Goal: Find specific page/section: Find specific page/section

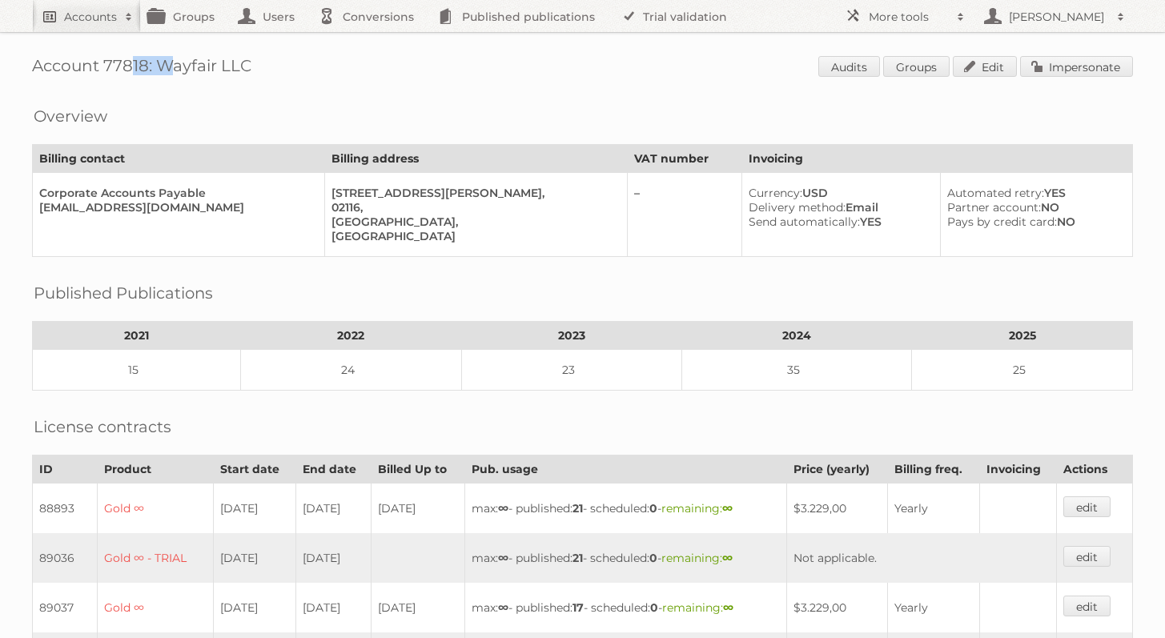
click at [114, 25] on link "Accounts" at bounding box center [86, 16] width 109 height 32
type input"] "al huzaifa"
click at [369, 41] on input "Search" at bounding box center [381, 53] width 24 height 24
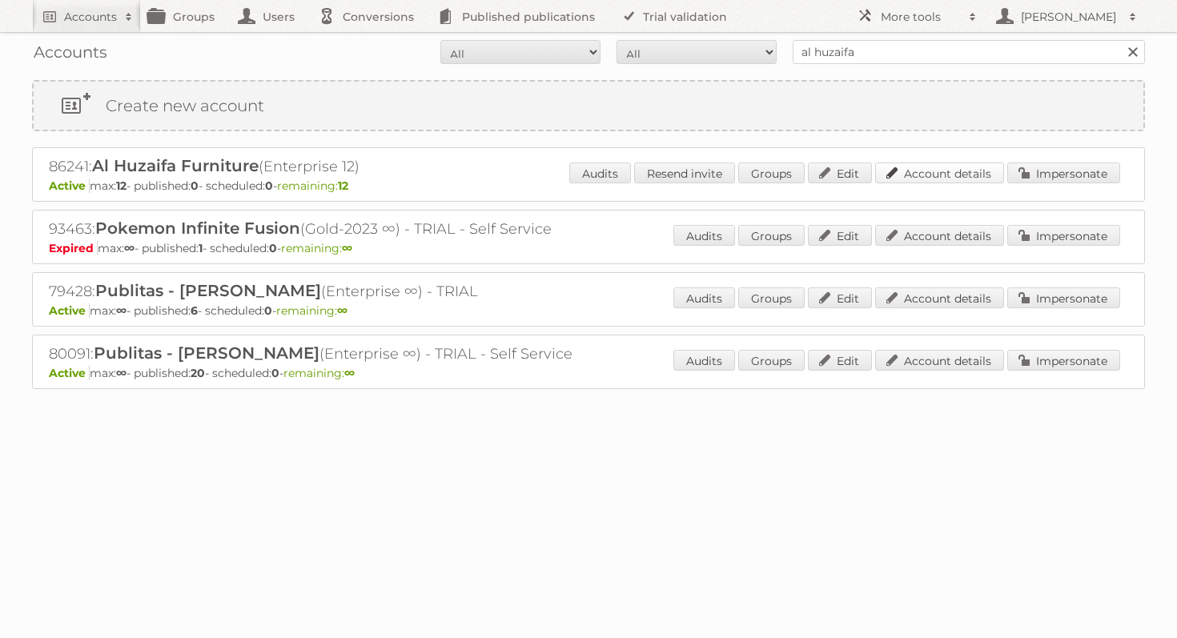
click at [916, 173] on link "Account details" at bounding box center [939, 173] width 129 height 21
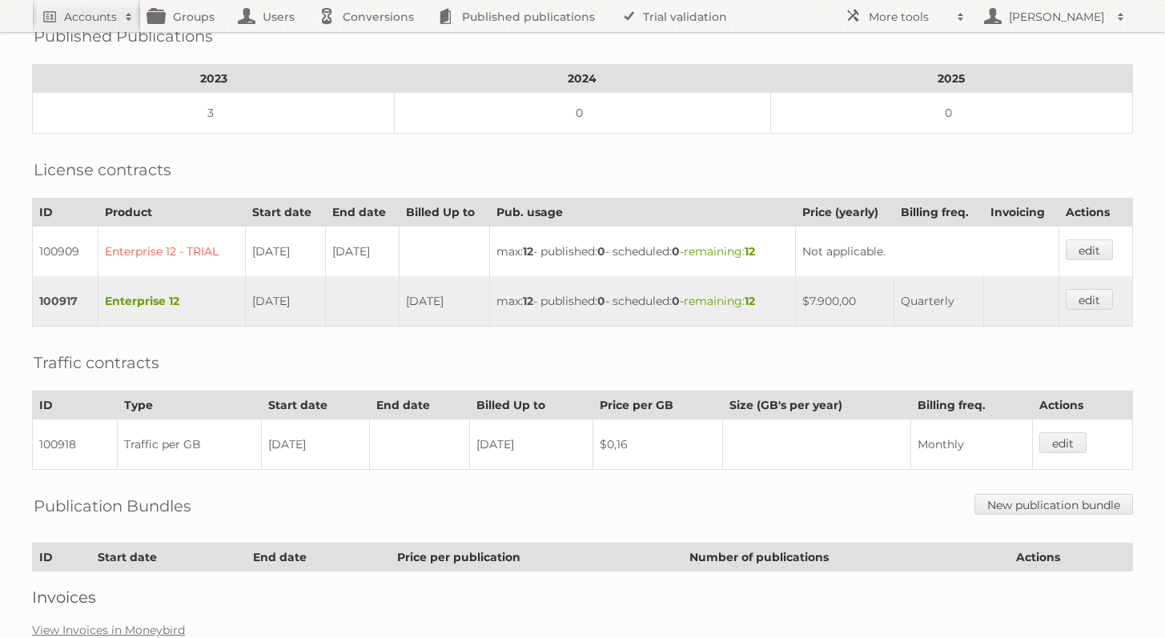
scroll to position [343, 0]
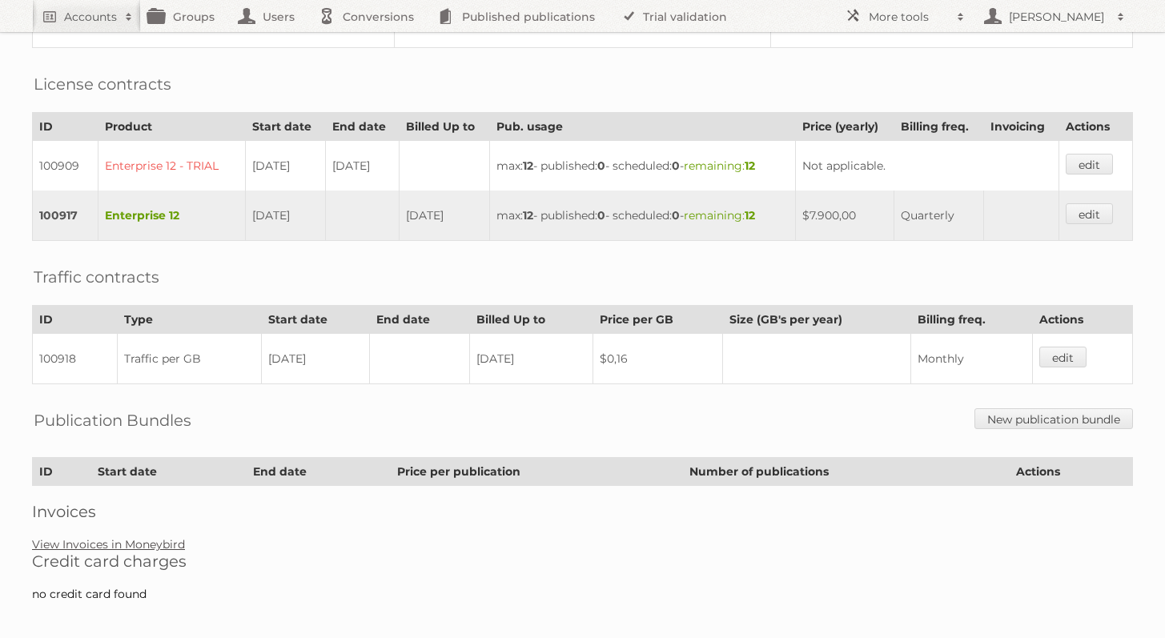
click at [149, 537] on link "View Invoices in Moneybird" at bounding box center [108, 544] width 153 height 14
